Goal: Task Accomplishment & Management: Manage account settings

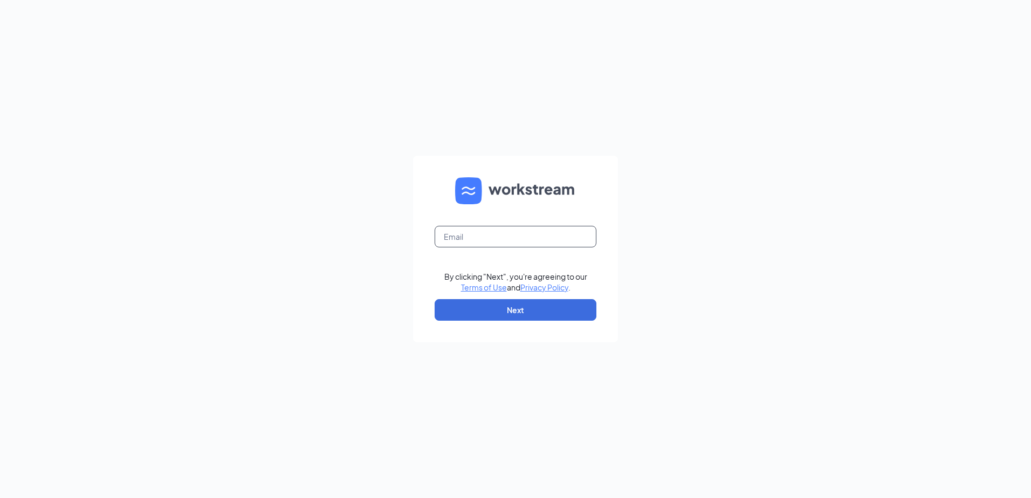
click at [503, 243] on input "text" at bounding box center [516, 237] width 162 height 22
type input "fg2071@lifesfood.net"
click at [518, 299] on button "Next" at bounding box center [516, 310] width 162 height 22
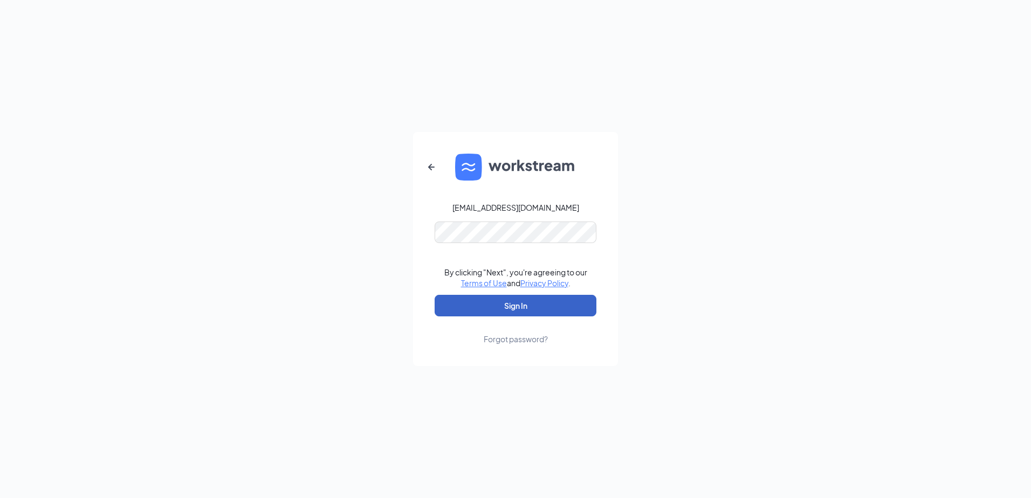
click at [531, 313] on button "Sign In" at bounding box center [516, 306] width 162 height 22
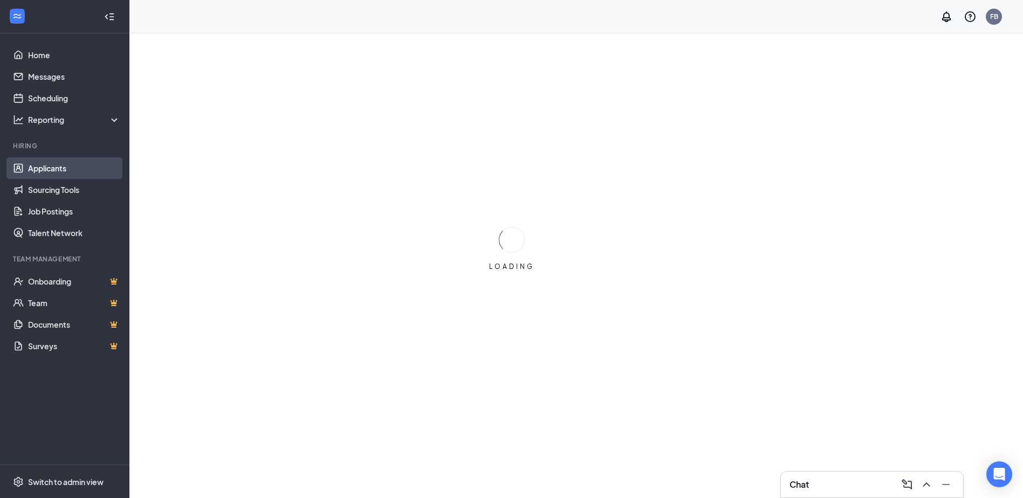
click at [60, 168] on link "Applicants" at bounding box center [74, 168] width 92 height 22
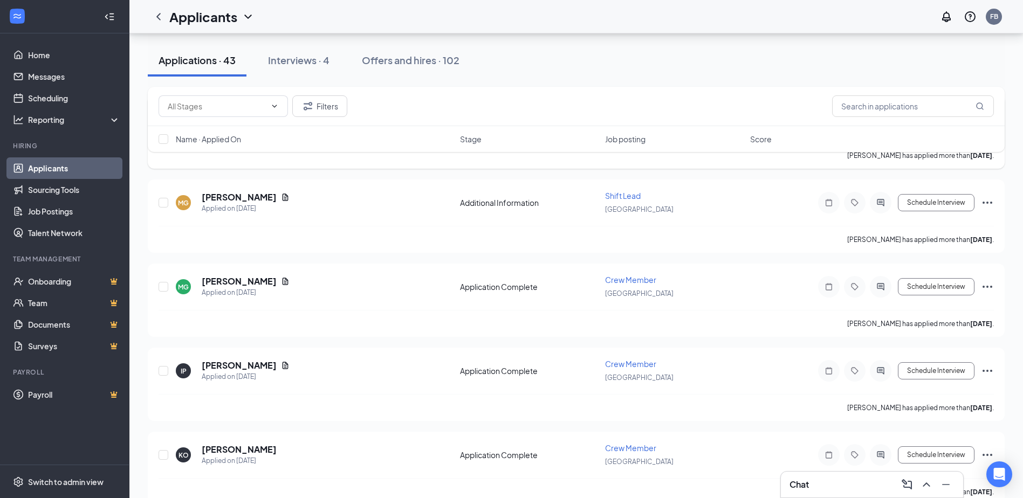
scroll to position [1779, 0]
